Goal: Information Seeking & Learning: Learn about a topic

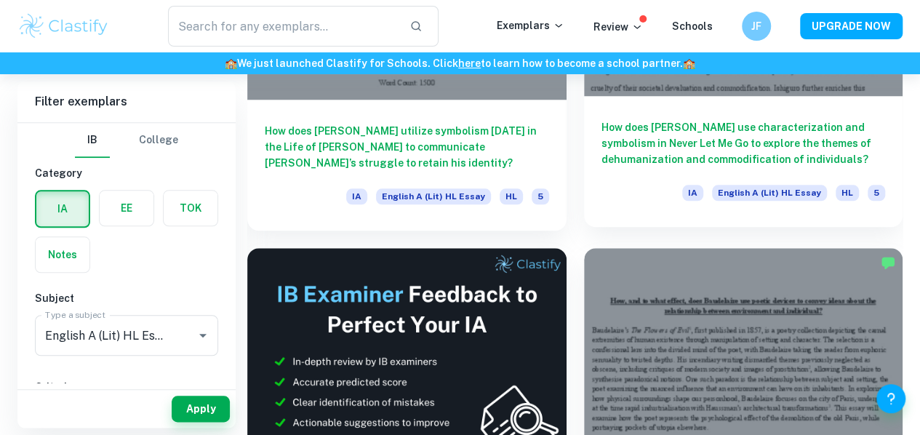
scroll to position [630, 0]
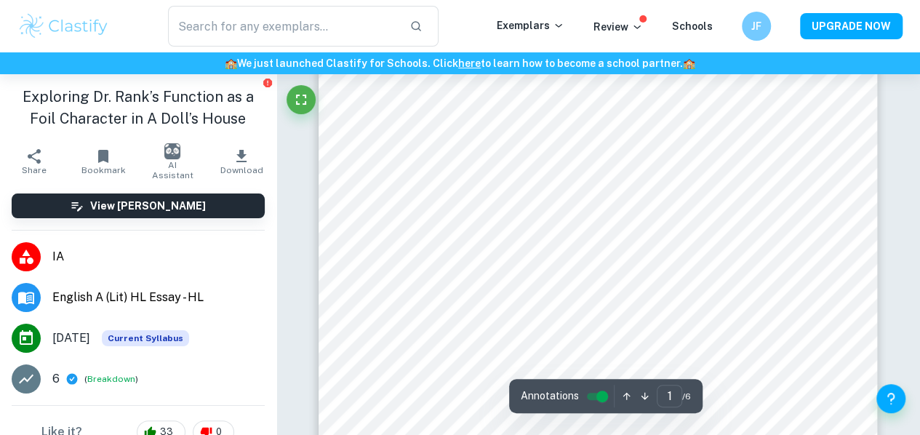
scroll to position [288, 0]
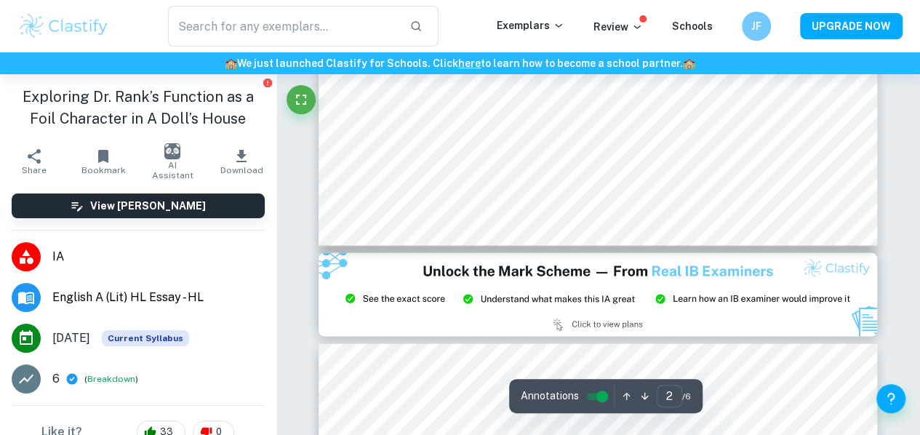
type input "3"
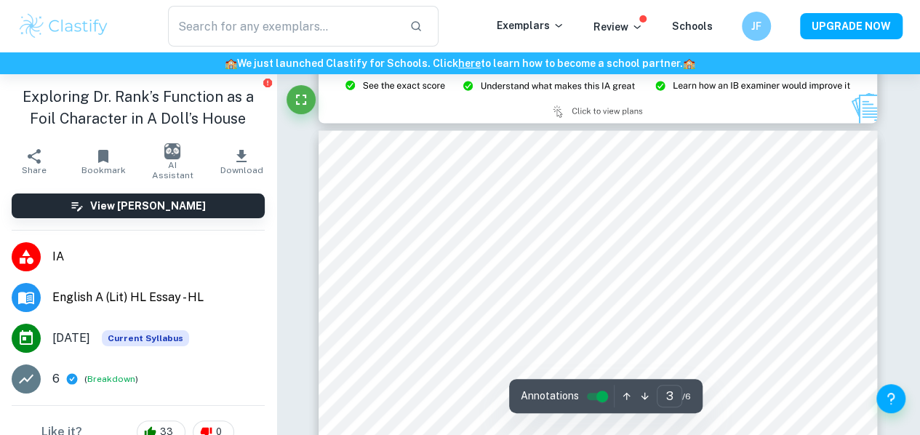
scroll to position [1641, 0]
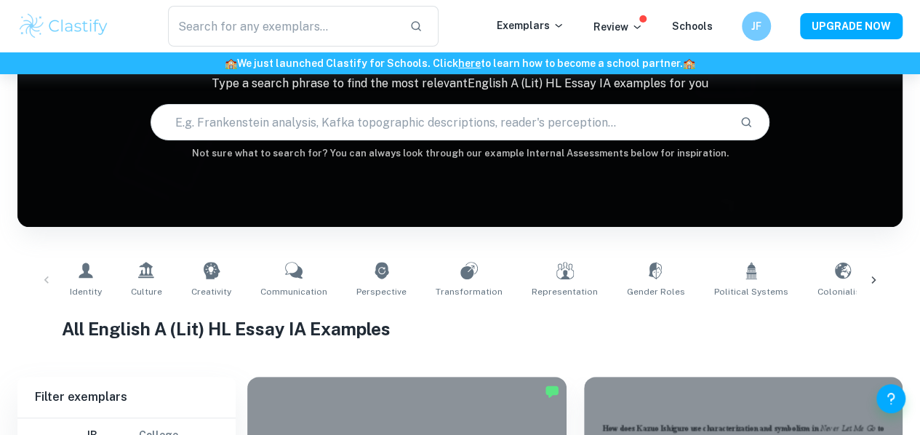
scroll to position [23, 0]
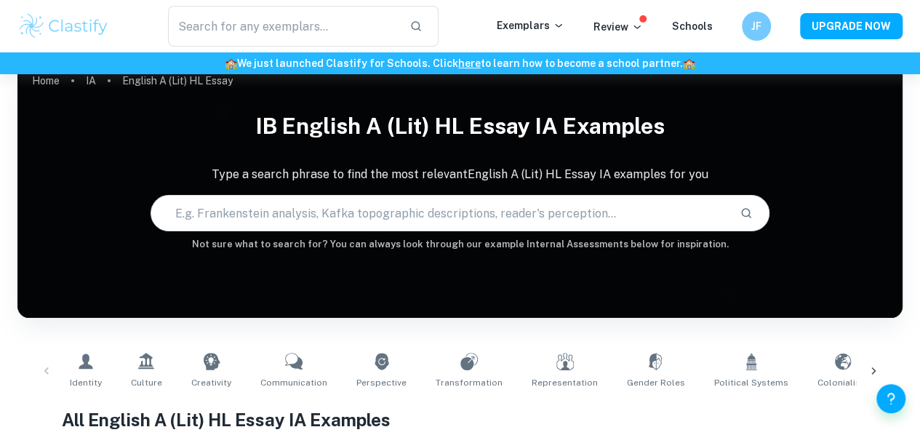
click at [275, 207] on input "text" at bounding box center [439, 213] width 577 height 41
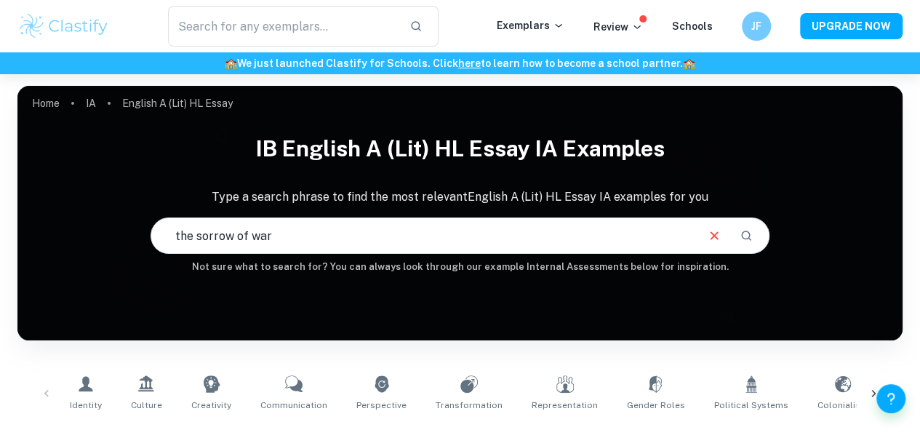
click at [446, 221] on input "the sorrow of war" at bounding box center [423, 235] width 544 height 41
type input "the sorrow of war HL essay"
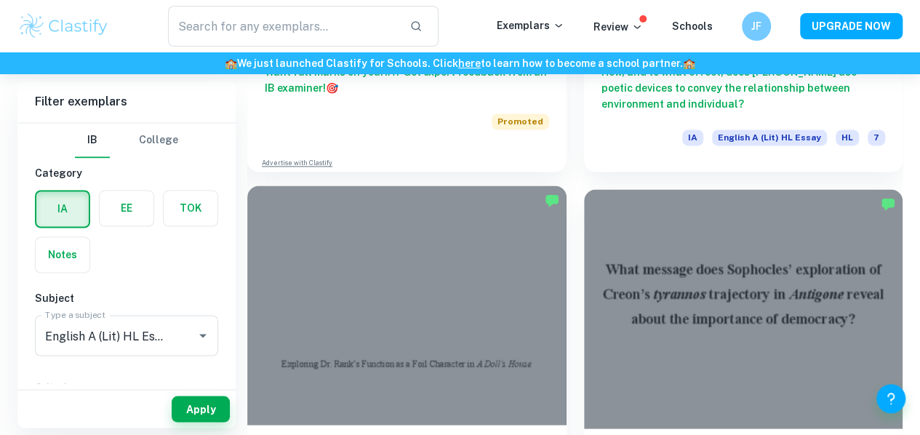
scroll to position [1077, 0]
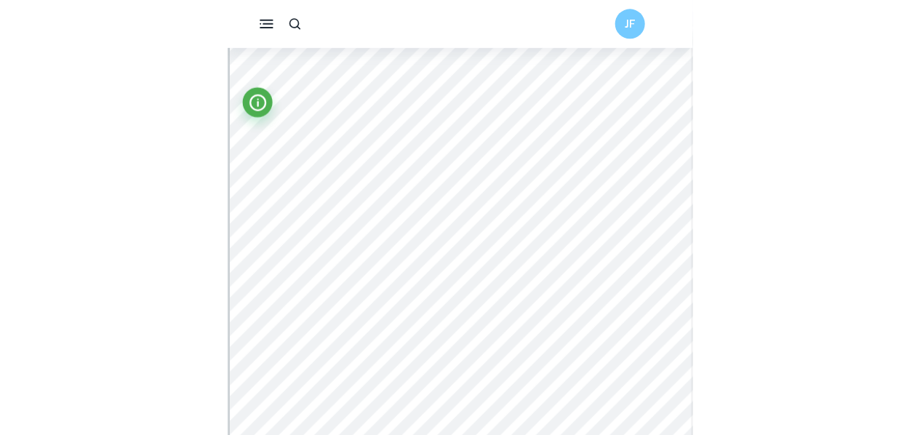
scroll to position [36, 0]
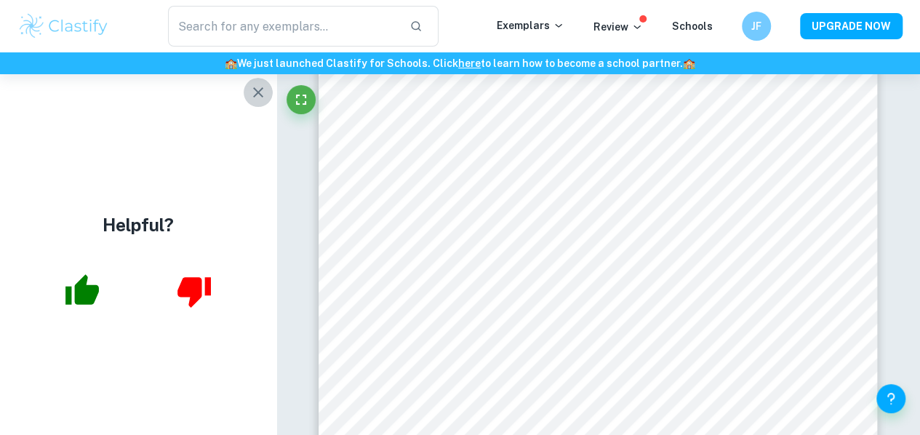
click at [261, 89] on icon "button" at bounding box center [257, 92] width 17 height 17
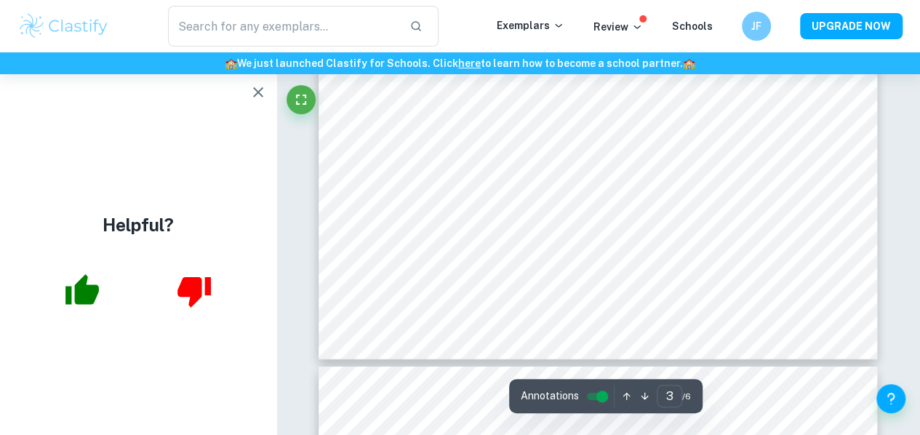
scroll to position [2093, 0]
type input "4"
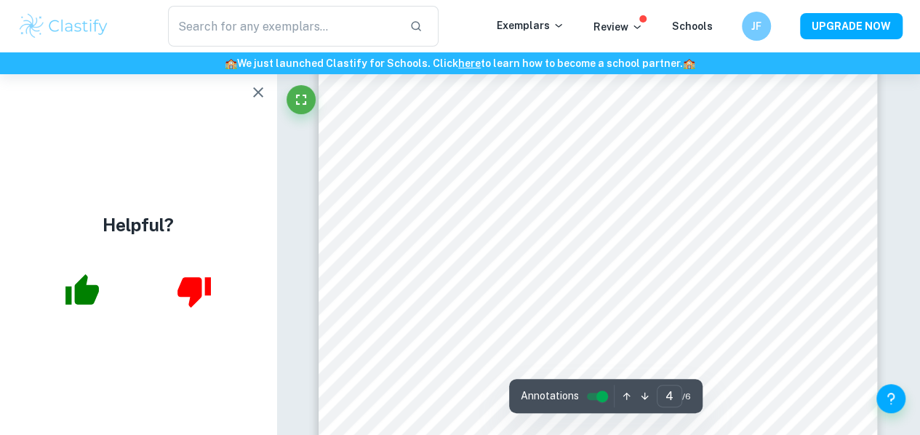
scroll to position [2669, 0]
